Goal: Information Seeking & Learning: Learn about a topic

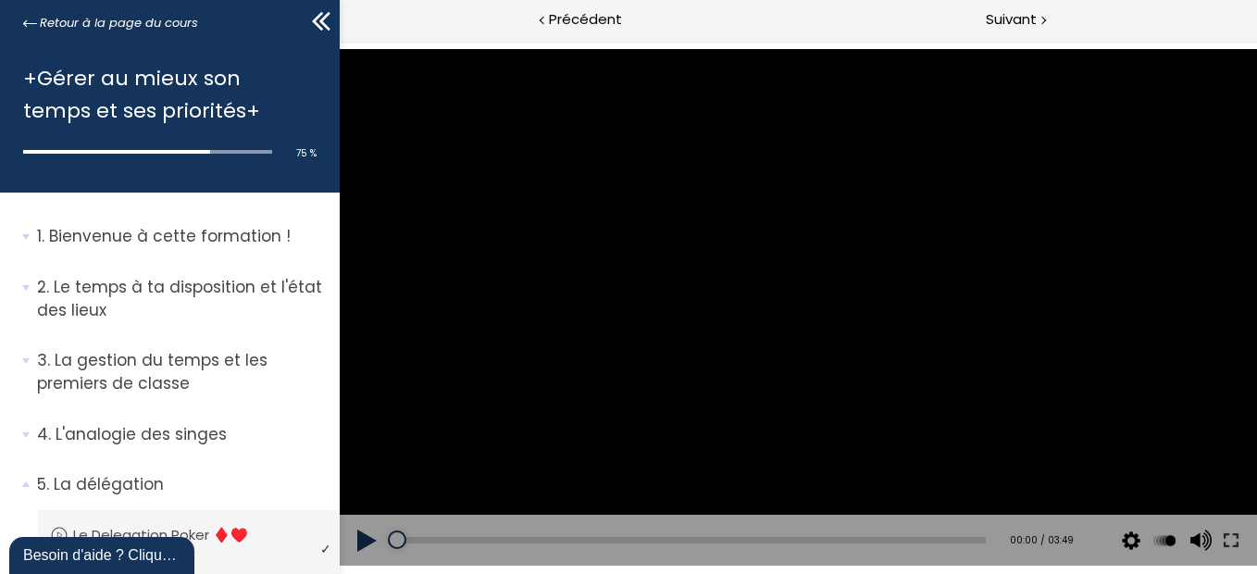
scroll to position [1289, 0]
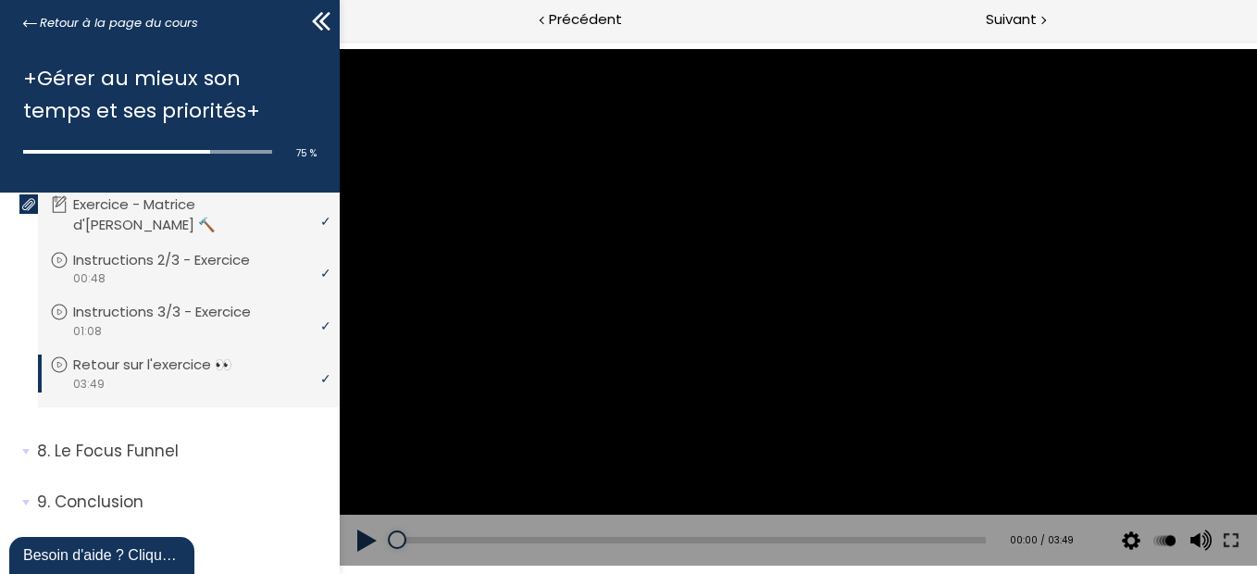
click at [75, 392] on span "03:49" at bounding box center [88, 384] width 32 height 17
click at [250, 287] on div "video 00:48" at bounding box center [186, 278] width 273 height 18
click at [176, 392] on div "video 03:49" at bounding box center [186, 384] width 273 height 18
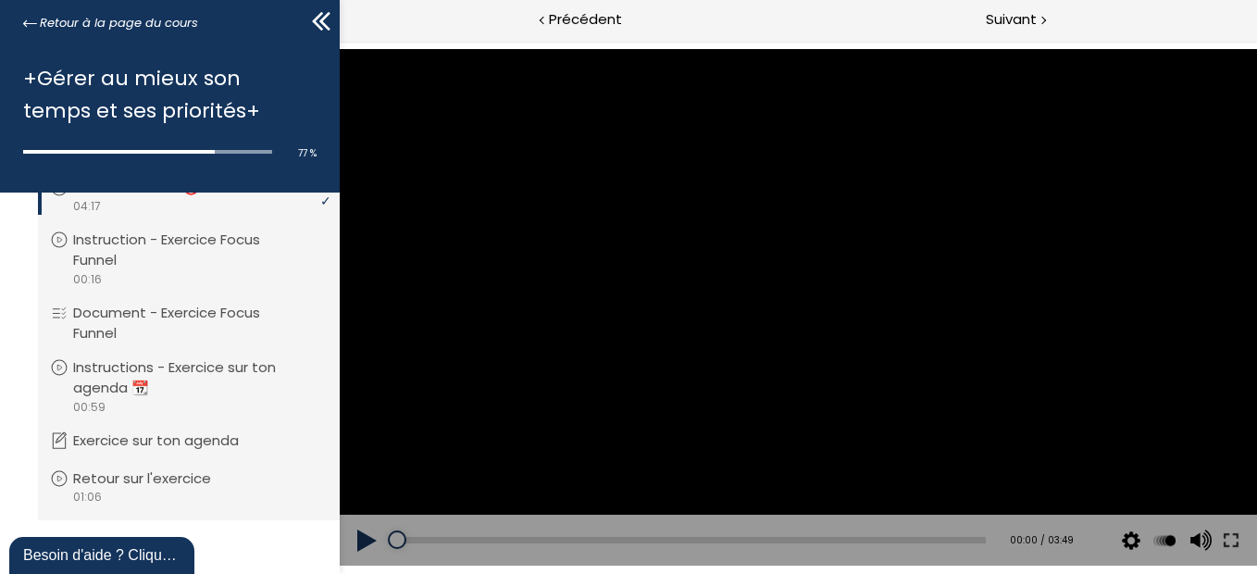
scroll to position [1597, 0]
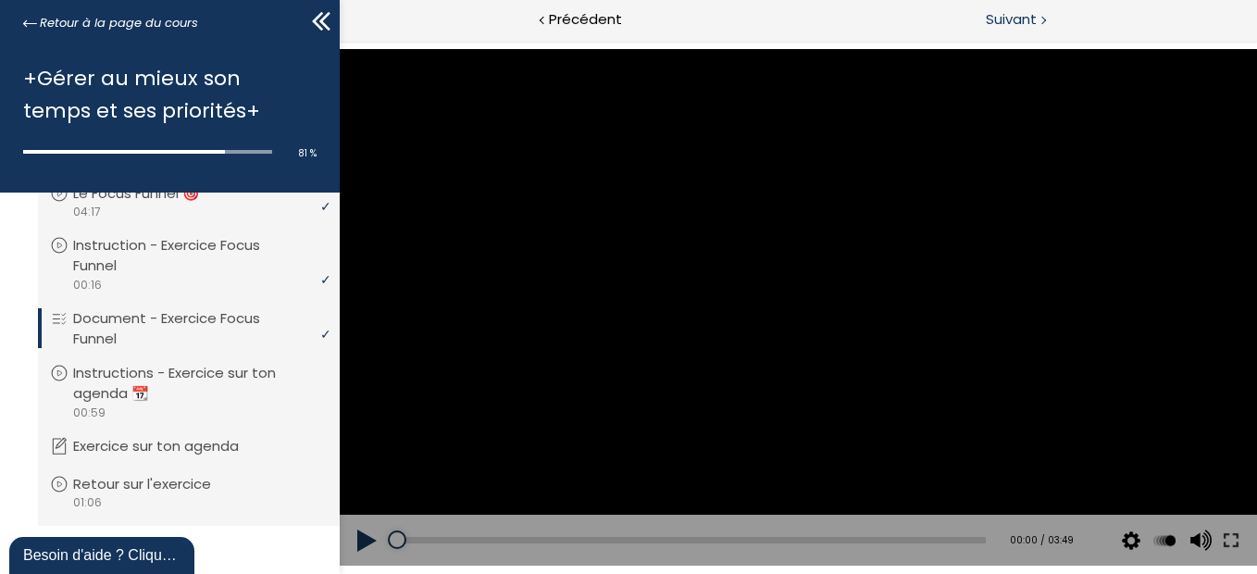
click at [1012, 11] on span "Suivant" at bounding box center [1010, 19] width 51 height 23
click at [558, 19] on span "Précédent" at bounding box center [585, 19] width 73 height 23
click at [1004, 24] on span "Suivant" at bounding box center [1010, 19] width 51 height 23
click at [1010, 17] on span "Suivant" at bounding box center [1010, 19] width 51 height 23
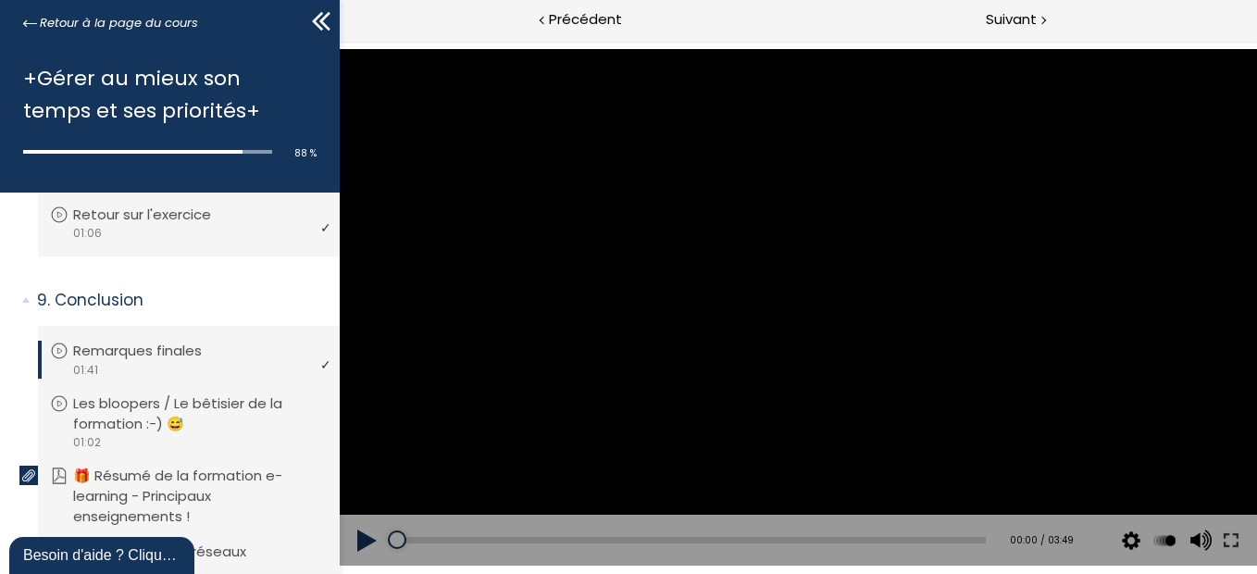
scroll to position [1885, 0]
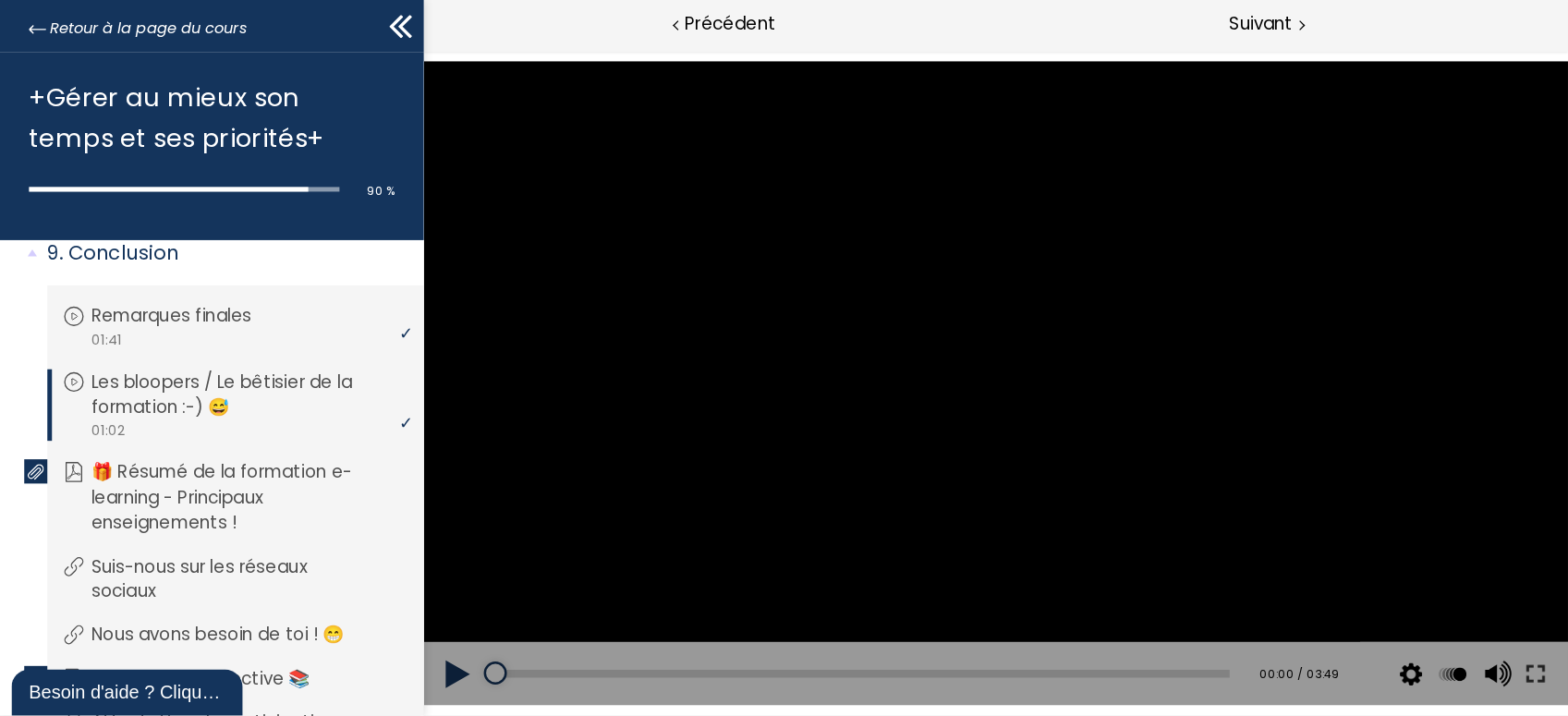
scroll to position [1966, 0]
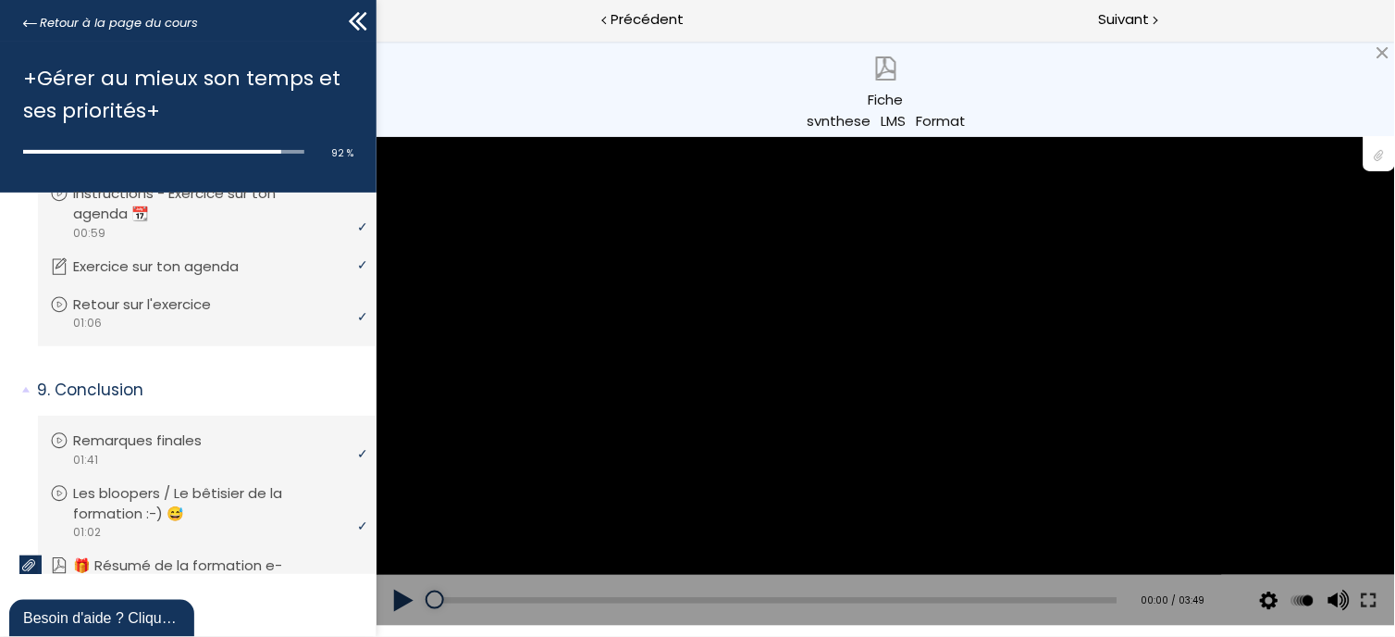
scroll to position [1693, 0]
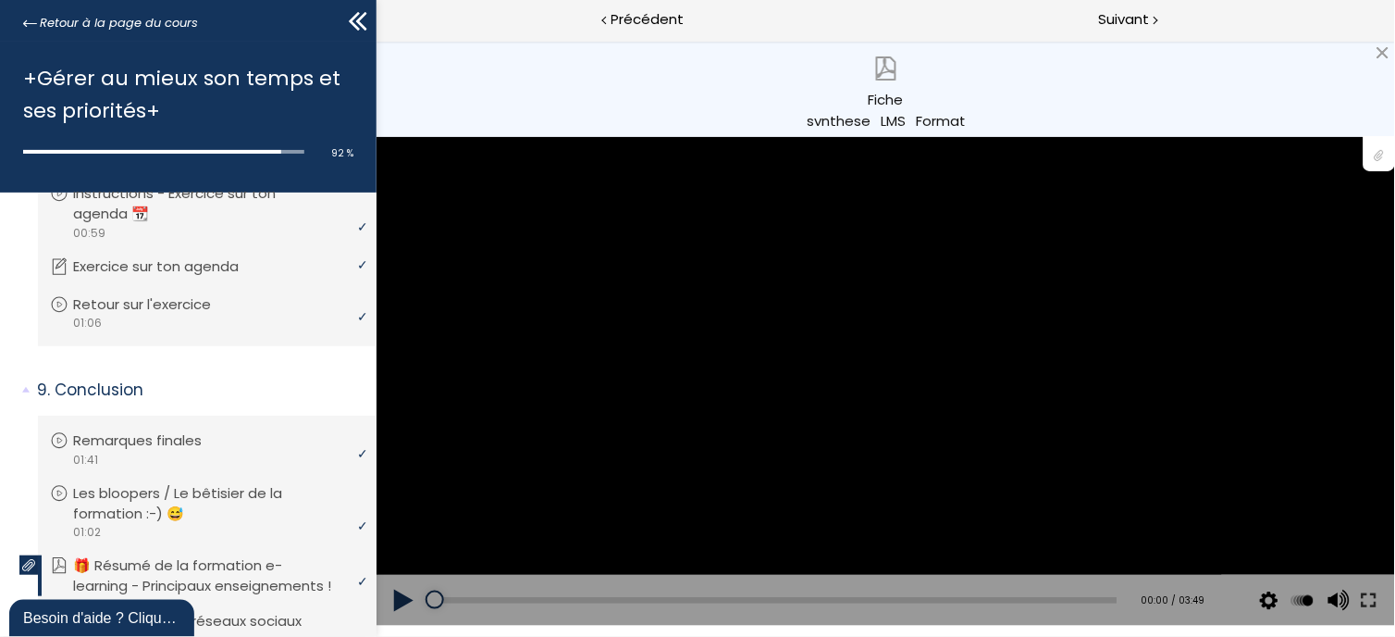
drag, startPoint x: 1061, startPoint y: 132, endPoint x: 851, endPoint y: 118, distance: 210.6
click at [851, 118] on div "Fiche synthese_LMS_Formation_1.pdf" at bounding box center [886, 107] width 157 height 37
click at [1124, 14] on span "Suivant" at bounding box center [1123, 19] width 51 height 23
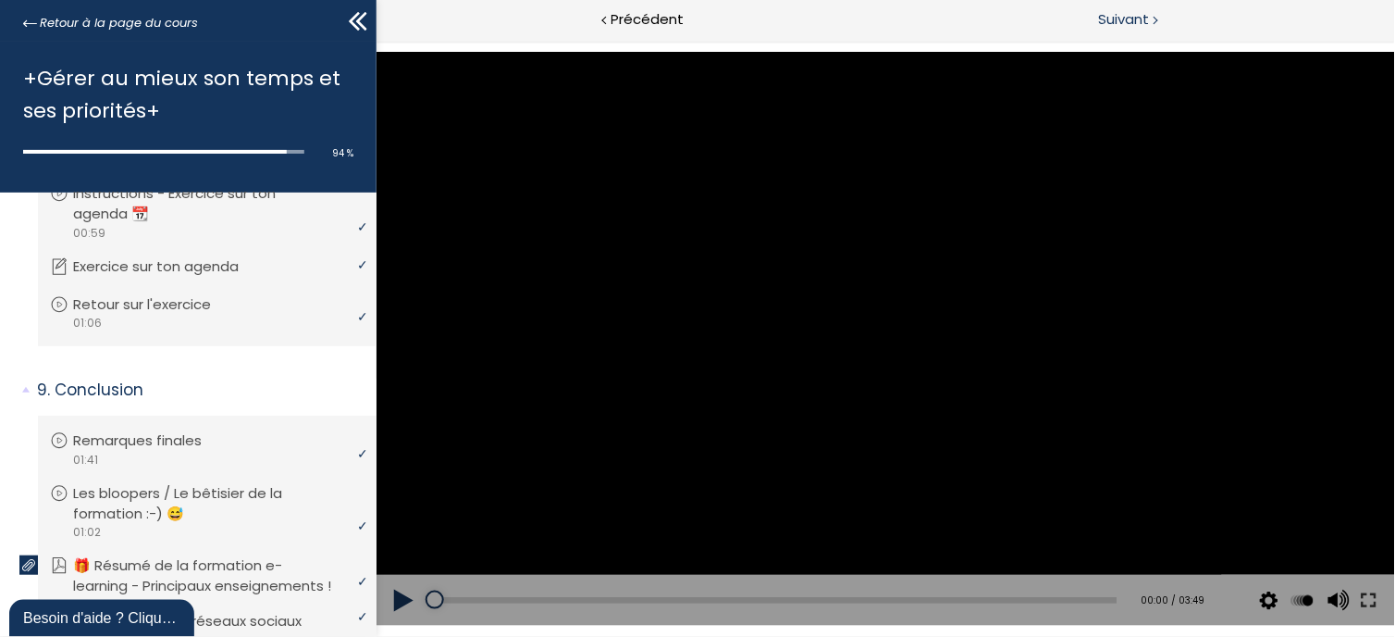
click at [1132, 15] on span "Suivant" at bounding box center [1123, 19] width 51 height 23
click at [1121, 15] on span "Suivant" at bounding box center [1123, 19] width 51 height 23
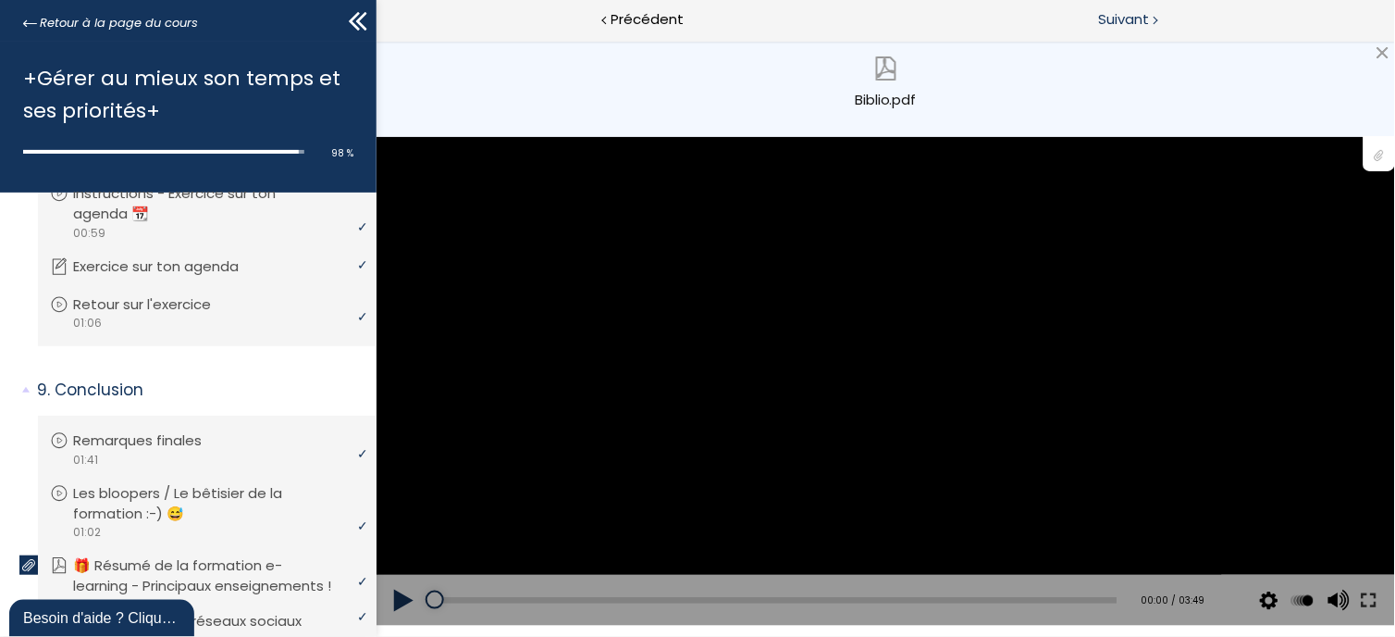
click at [1146, 19] on span "Suivant" at bounding box center [1123, 19] width 51 height 23
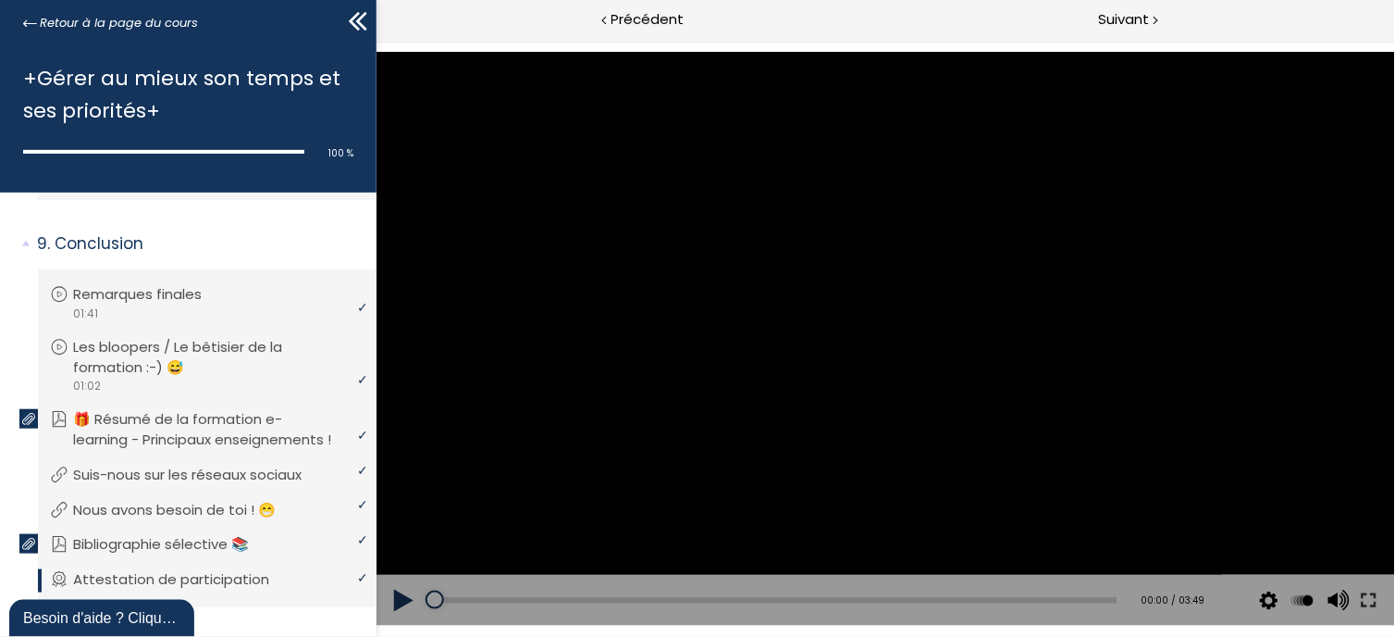
scroll to position [1862, 0]
